Goal: Task Accomplishment & Management: Use online tool/utility

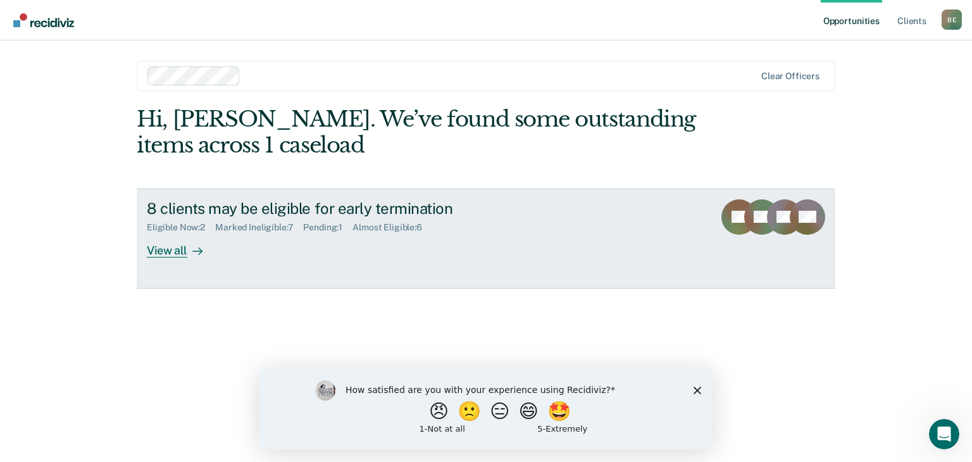
click at [170, 250] on div "View all" at bounding box center [182, 245] width 71 height 25
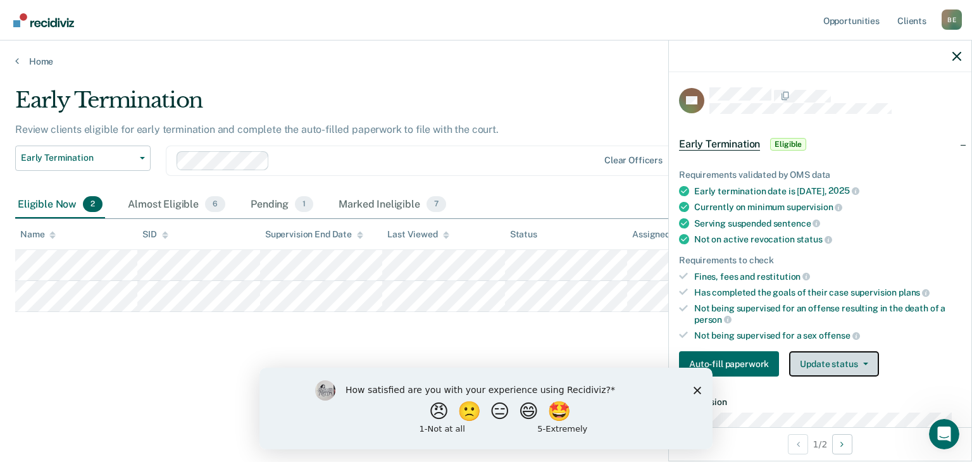
click at [825, 360] on button "Update status" at bounding box center [833, 363] width 89 height 25
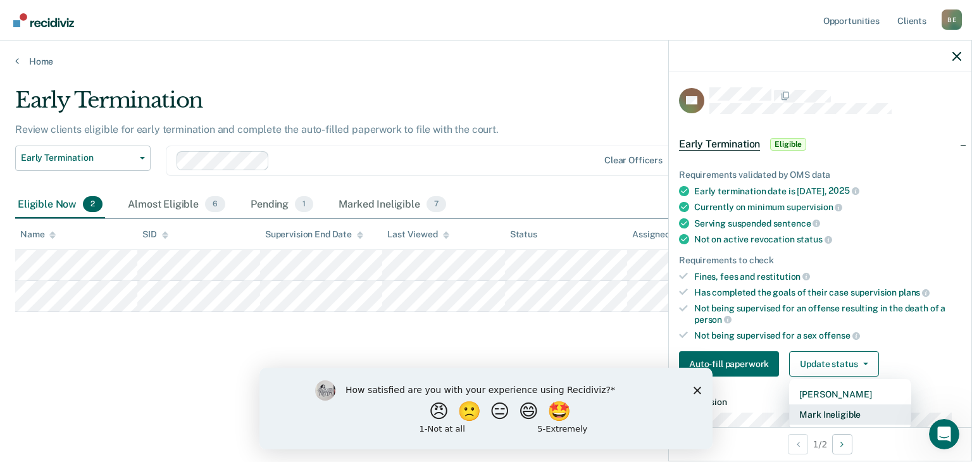
click at [840, 413] on button "Mark Ineligible" at bounding box center [850, 414] width 122 height 20
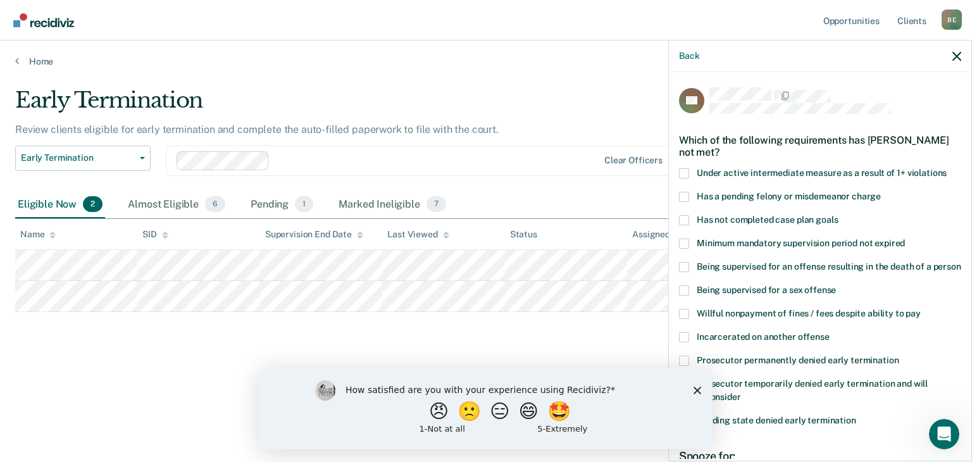
click at [684, 218] on span at bounding box center [684, 220] width 10 height 10
click at [838, 215] on input "Has not completed case plan goals" at bounding box center [838, 215] width 0 height 0
drag, startPoint x: 698, startPoint y: 389, endPoint x: 955, endPoint y: 756, distance: 448.1
click at [698, 389] on polygon "Close survey" at bounding box center [698, 390] width 8 height 8
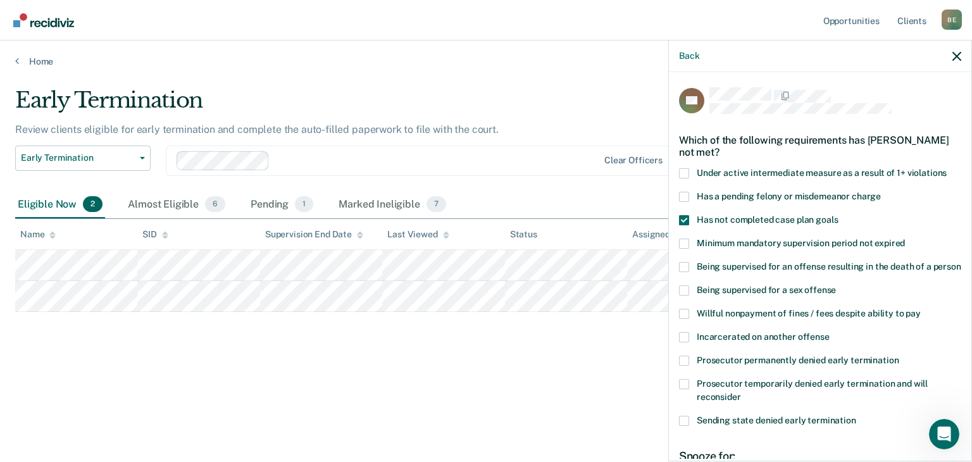
click at [684, 389] on span at bounding box center [684, 384] width 10 height 10
click at [741, 392] on input "Prosecutor temporarily denied early termination and will reconsider" at bounding box center [741, 392] width 0 height 0
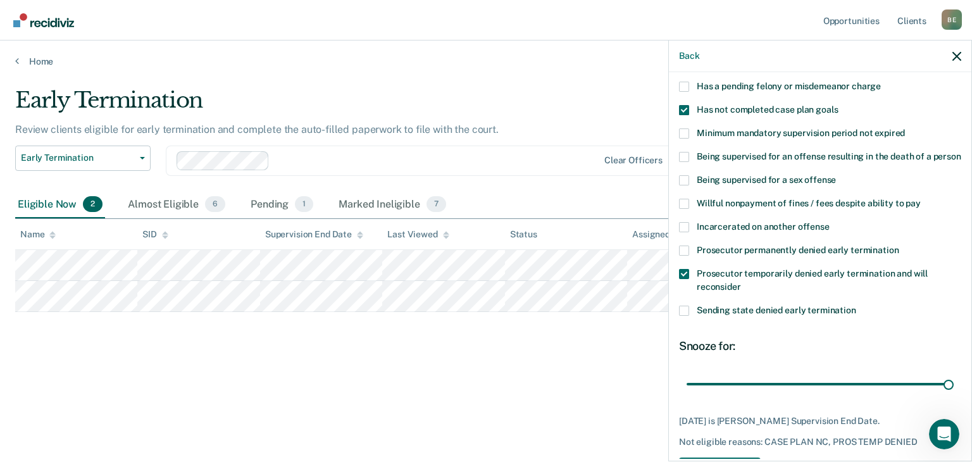
scroll to position [170, 0]
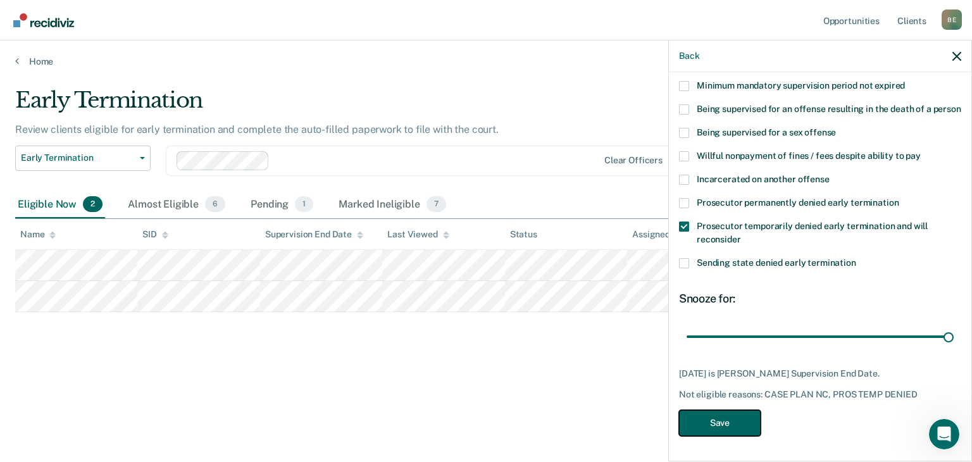
click at [729, 419] on button "Save" at bounding box center [720, 423] width 82 height 26
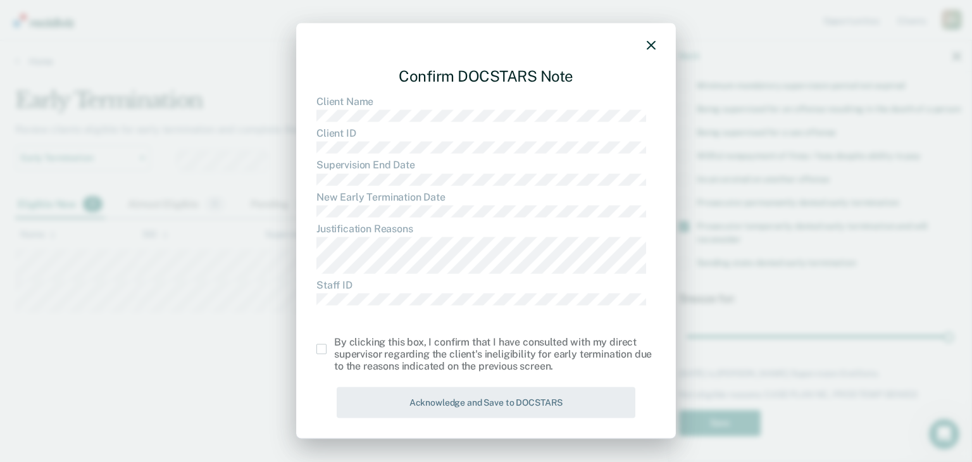
click at [327, 350] on label at bounding box center [325, 349] width 18 height 10
click at [334, 344] on input "checkbox" at bounding box center [334, 344] width 0 height 0
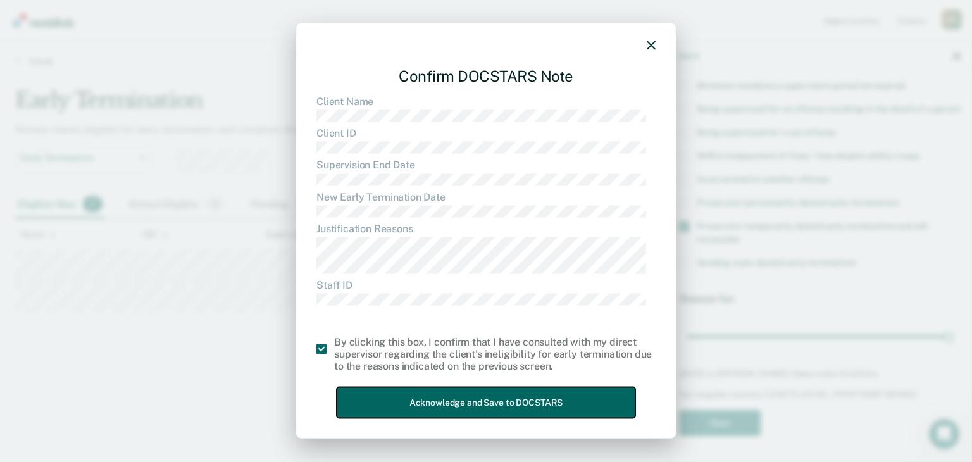
click at [461, 403] on button "Acknowledge and Save to DOCSTARS" at bounding box center [486, 402] width 299 height 31
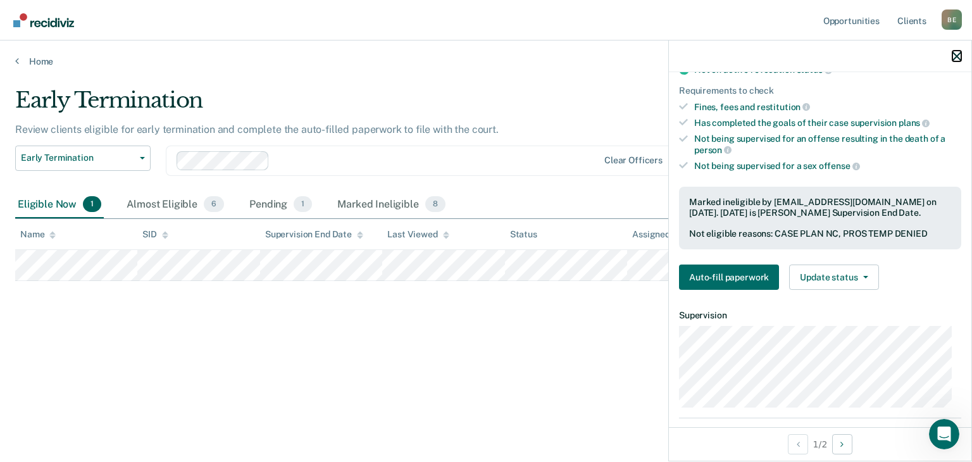
click at [955, 54] on icon "button" at bounding box center [957, 56] width 9 height 9
